Goal: Browse casually: Explore the website without a specific task or goal

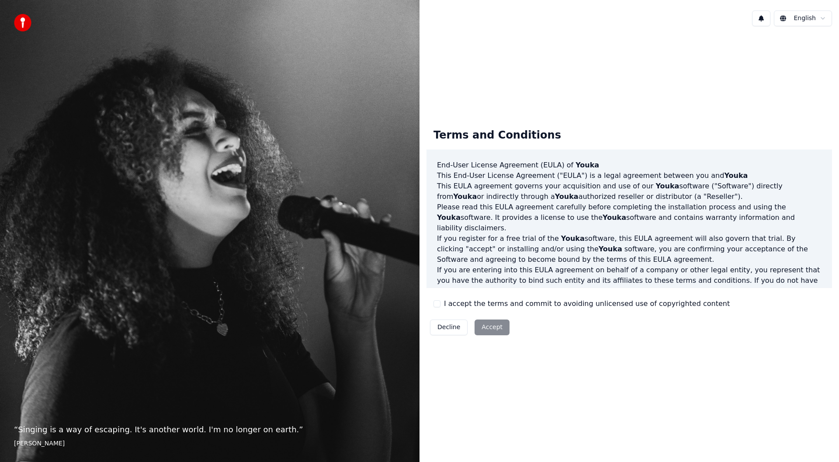
click at [489, 327] on div "Decline Accept" at bounding box center [470, 327] width 87 height 23
click at [490, 326] on div "Decline Accept" at bounding box center [470, 327] width 87 height 23
click at [495, 323] on div "Decline Accept" at bounding box center [470, 327] width 87 height 23
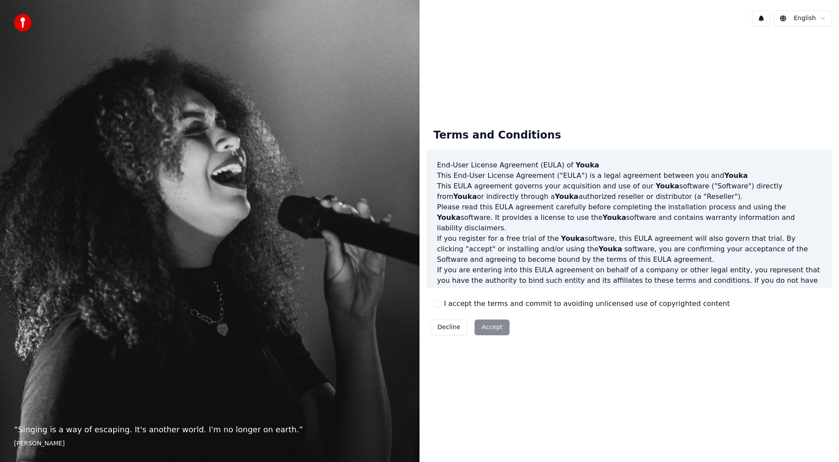
click at [489, 326] on div "Decline Accept" at bounding box center [470, 327] width 87 height 23
click at [489, 327] on div "Decline Accept" at bounding box center [470, 327] width 87 height 23
click at [805, 19] on html "“ Singing is a way of escaping. It's another world. I'm no longer on earth. ” […" at bounding box center [419, 231] width 839 height 462
click at [801, 24] on html "“ Singing is a way of escaping. It's another world. I'm no longer on earth. ” […" at bounding box center [419, 231] width 839 height 462
click at [802, 18] on html "“ Singing is a way of escaping. It's another world. I'm no longer on earth. ” […" at bounding box center [419, 231] width 839 height 462
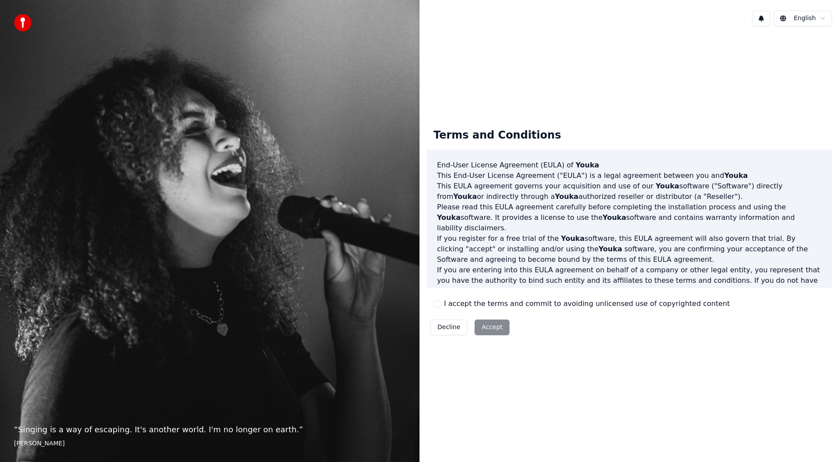
click at [489, 327] on div "Decline Accept" at bounding box center [470, 327] width 87 height 23
click at [490, 327] on div "Decline Accept" at bounding box center [470, 327] width 87 height 23
click at [27, 21] on img at bounding box center [22, 22] width 17 height 17
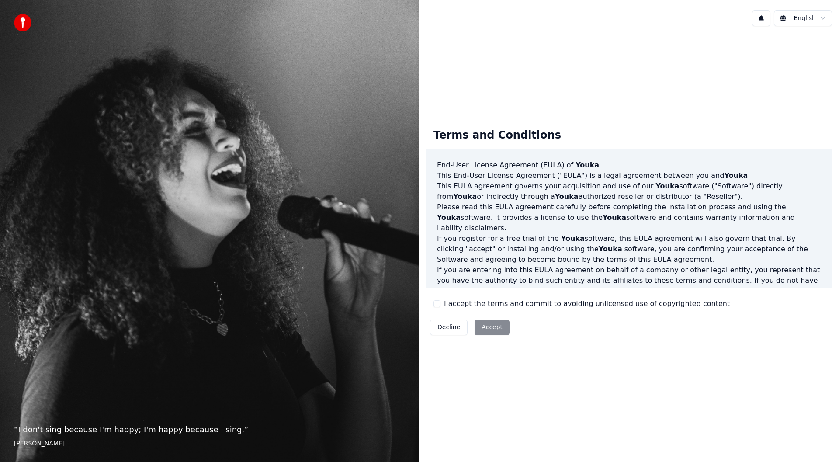
click at [24, 22] on img at bounding box center [22, 22] width 17 height 17
click at [146, 434] on p "“ I don't sing because I'm happy; I'm happy because I sing. ”" at bounding box center [210, 430] width 392 height 12
